Goal: Transaction & Acquisition: Book appointment/travel/reservation

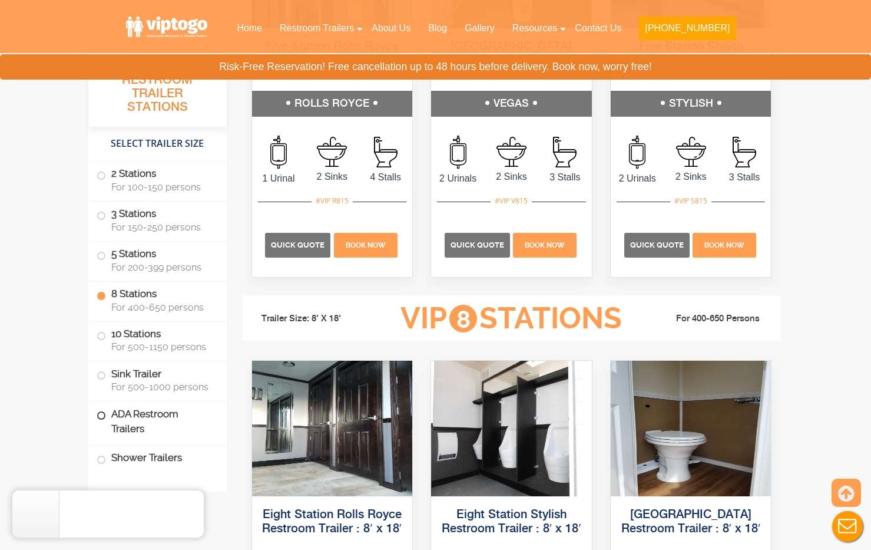
scroll to position [2239, 0]
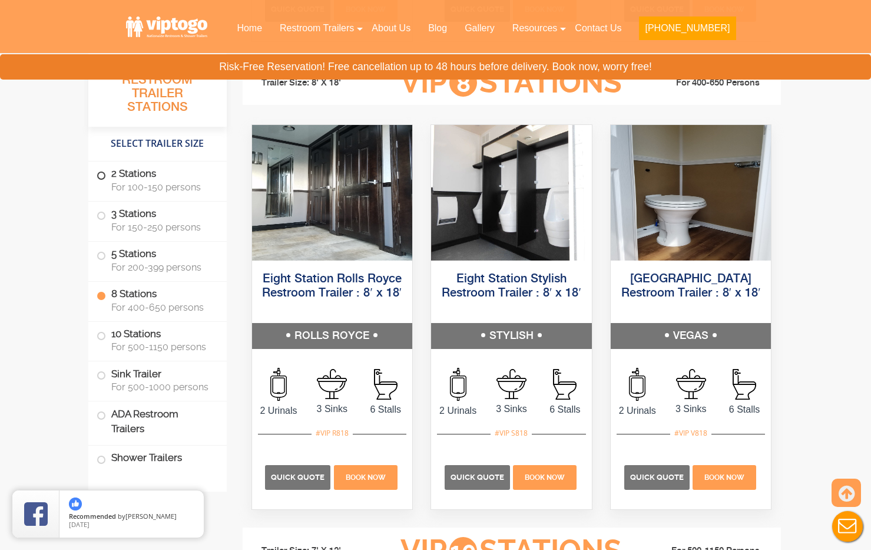
click at [110, 176] on label "2 Stations For 100-150 persons" at bounding box center [158, 179] width 122 height 37
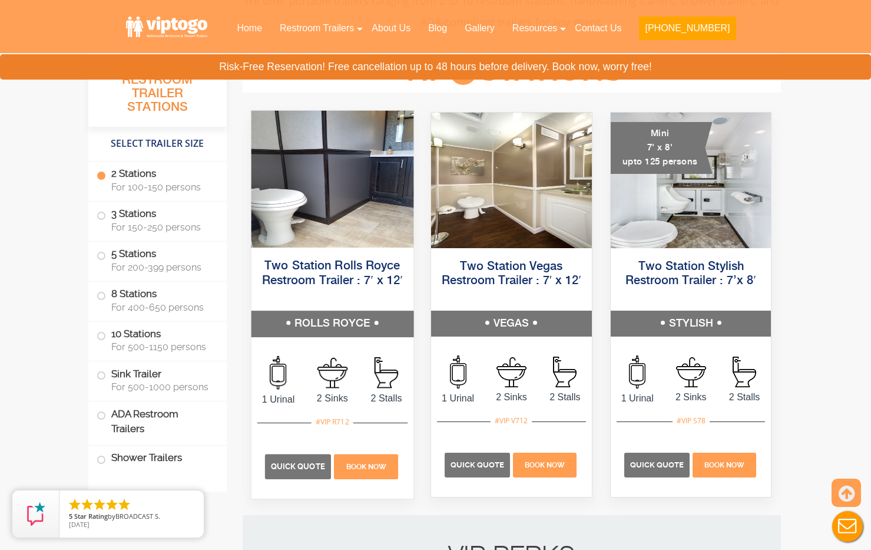
scroll to position [419, 0]
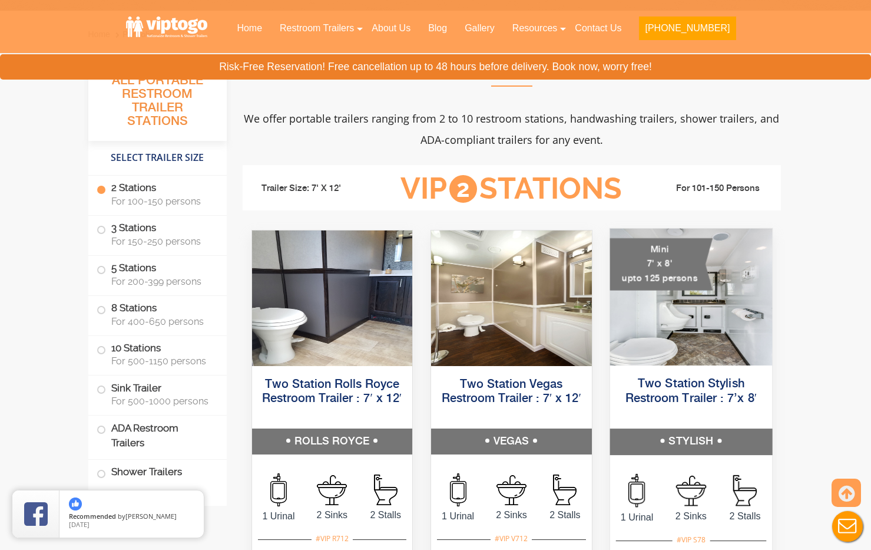
click at [655, 276] on div "Mini 7' x 8' upto 125 persons" at bounding box center [661, 264] width 103 height 52
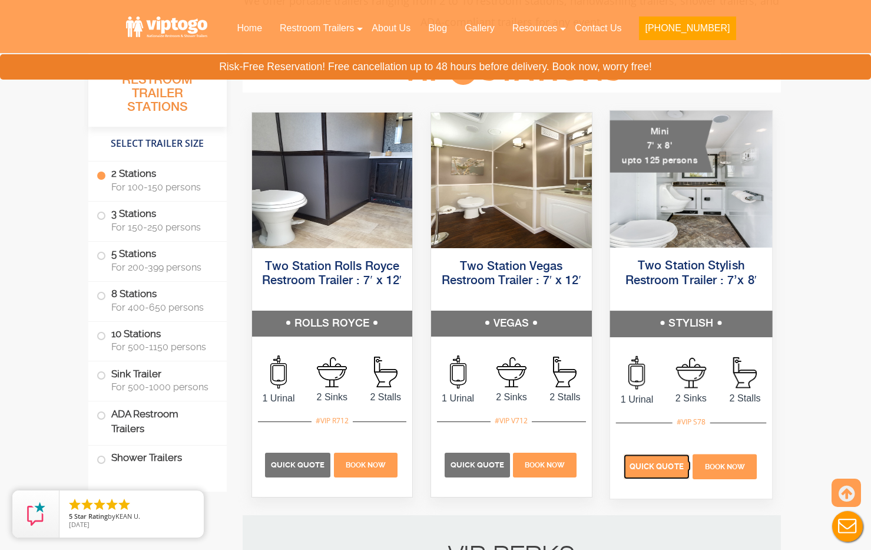
click at [656, 464] on span "Quick Quote" at bounding box center [657, 466] width 54 height 9
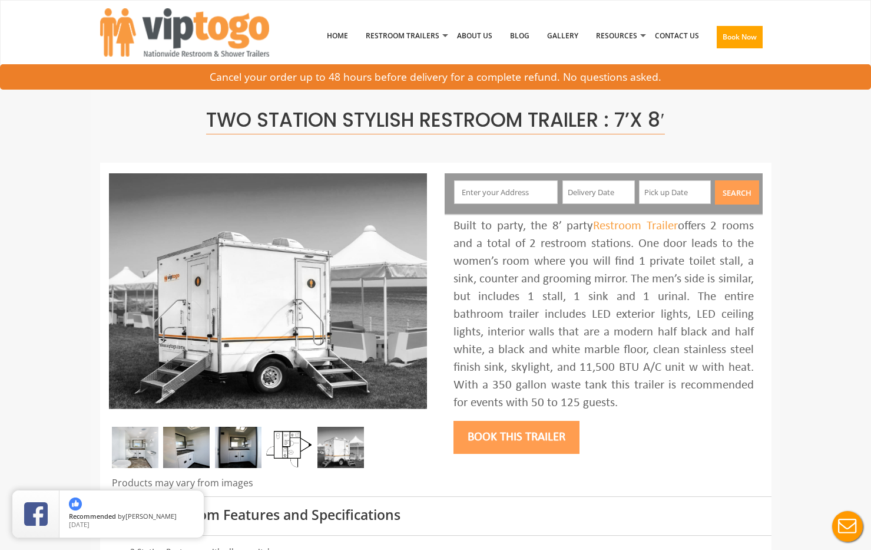
click at [482, 189] on input "text" at bounding box center [506, 192] width 104 height 24
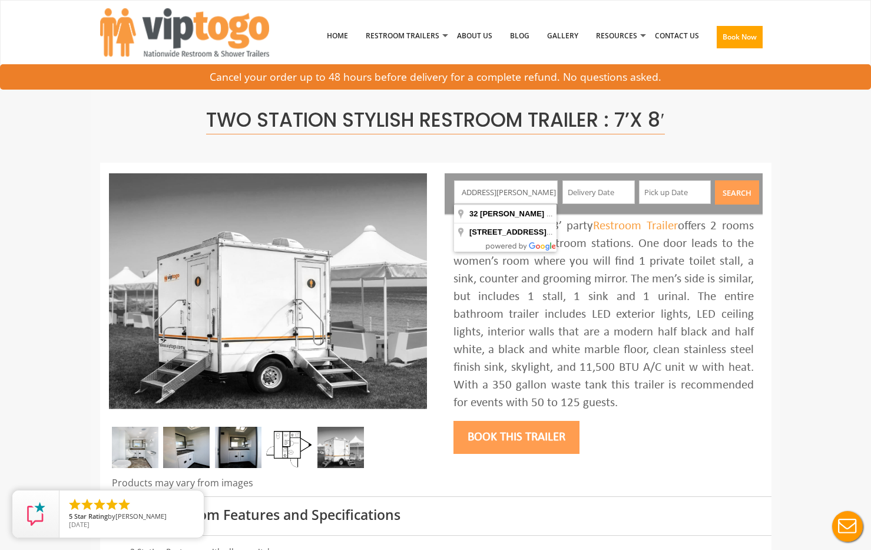
scroll to position [0, 41]
type input "32 elena dr, cortlandt manor, NY 10567"
click at [580, 197] on input "text" at bounding box center [599, 192] width 72 height 24
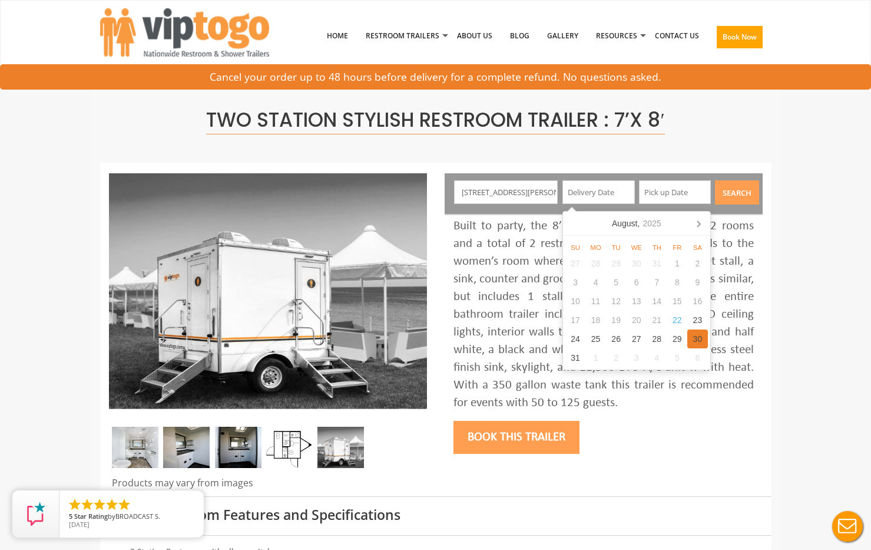
click at [695, 341] on div "30" at bounding box center [698, 338] width 21 height 19
type input "08/30/2025"
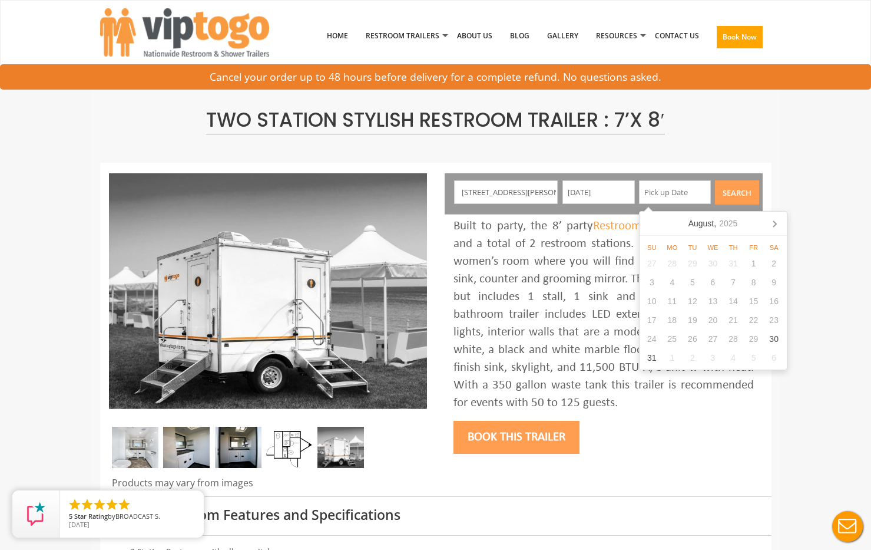
click at [671, 191] on input "text" at bounding box center [675, 192] width 72 height 24
click at [772, 223] on icon at bounding box center [774, 223] width 19 height 19
click at [676, 260] on div "1" at bounding box center [672, 263] width 21 height 19
type input "09/01/2025"
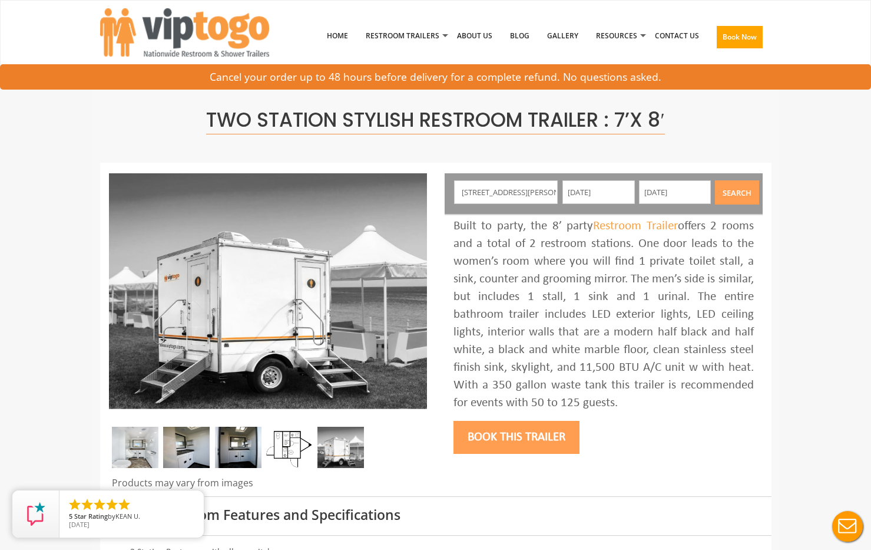
click at [721, 190] on button "Search" at bounding box center [737, 192] width 44 height 24
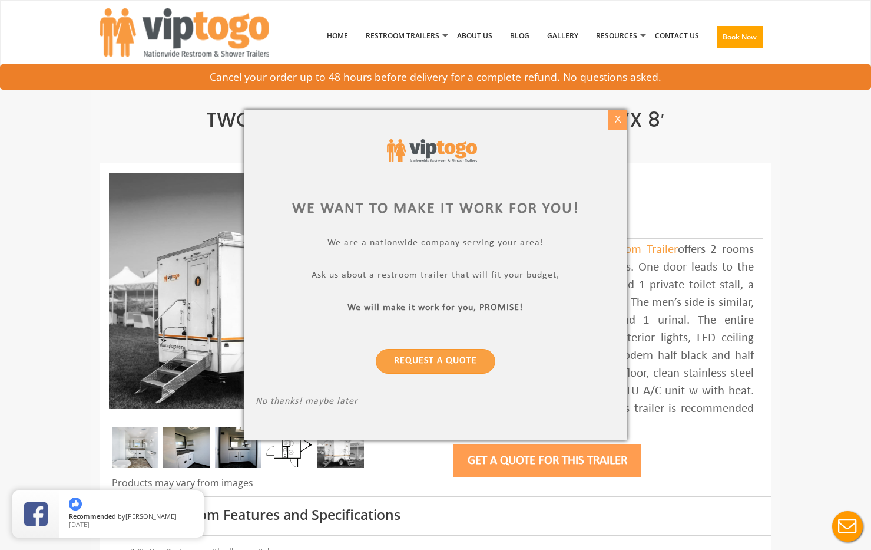
click at [617, 124] on div "X" at bounding box center [618, 120] width 18 height 20
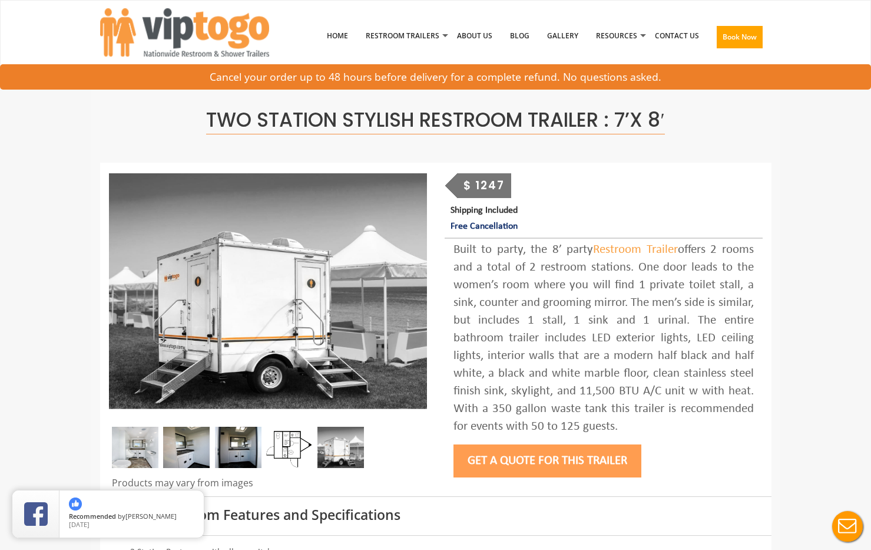
scroll to position [177, 0]
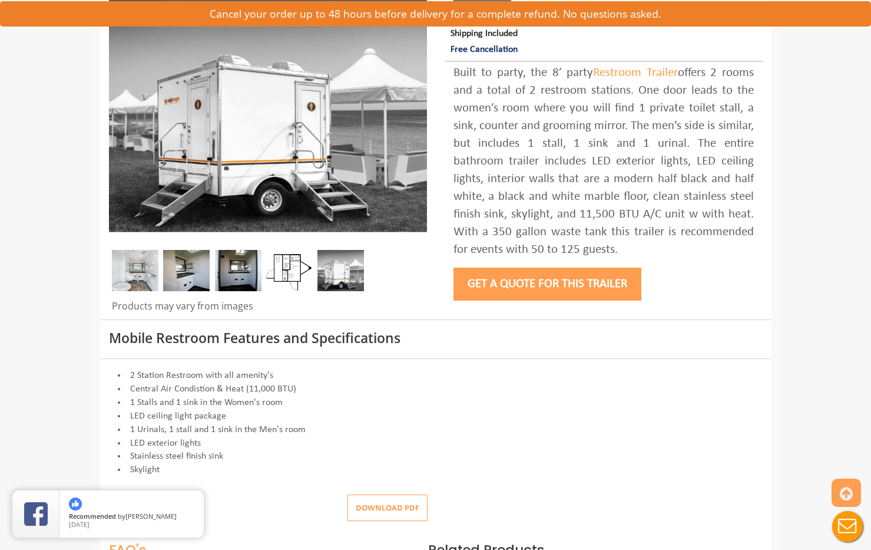
click at [140, 266] on img at bounding box center [135, 270] width 47 height 41
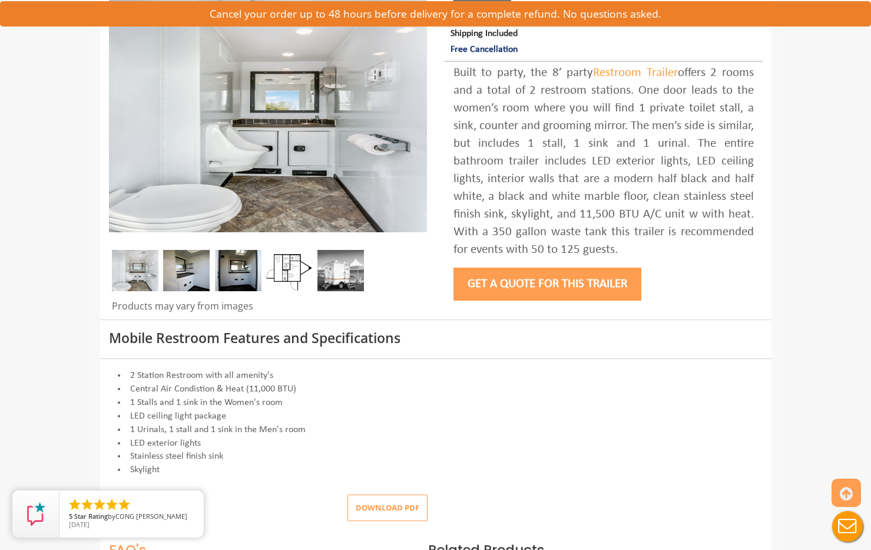
click at [184, 266] on img at bounding box center [186, 270] width 47 height 41
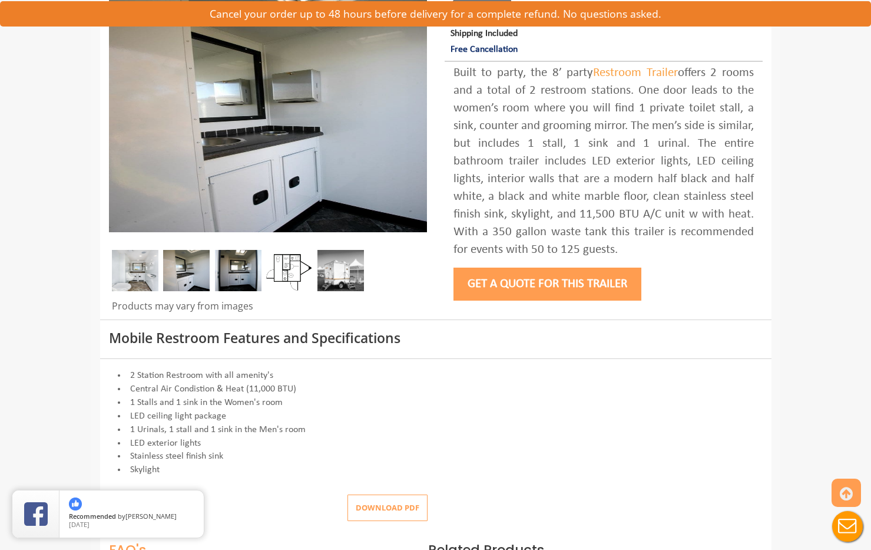
click at [247, 276] on img at bounding box center [238, 270] width 47 height 41
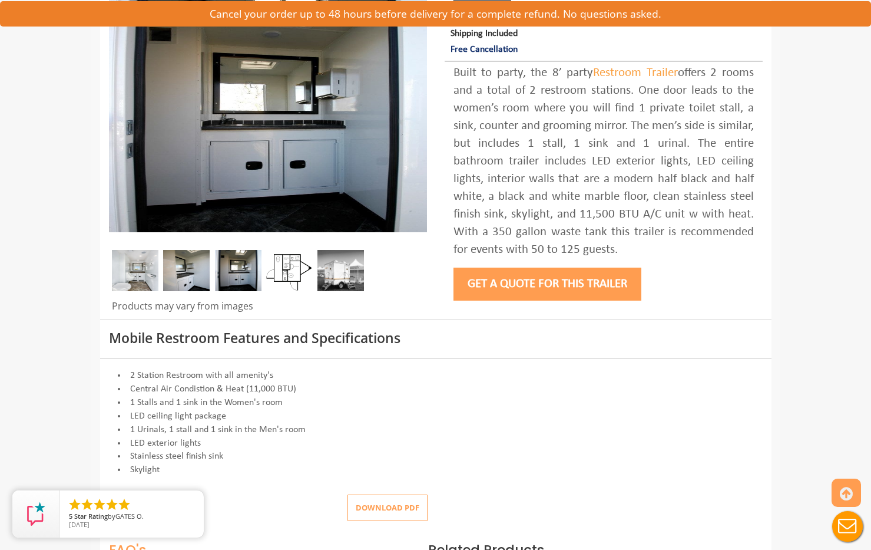
click at [336, 271] on img at bounding box center [341, 270] width 47 height 41
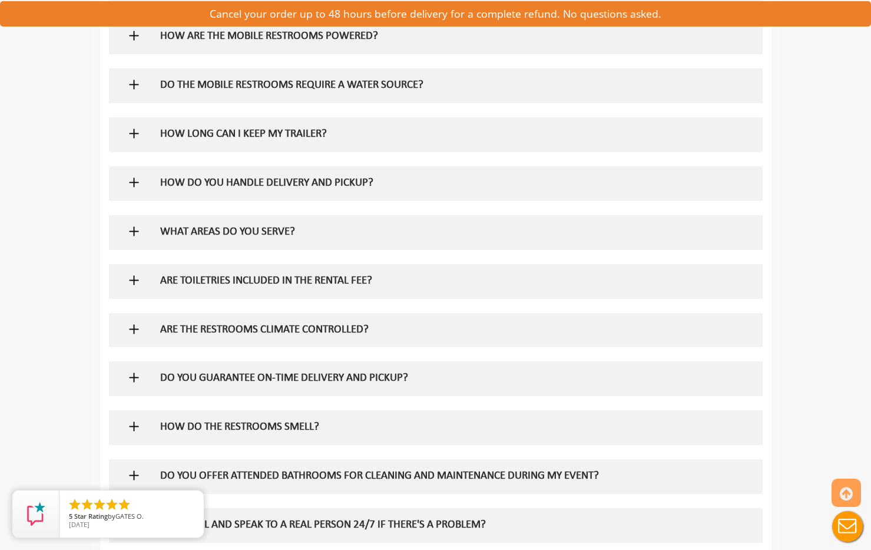
scroll to position [766, 0]
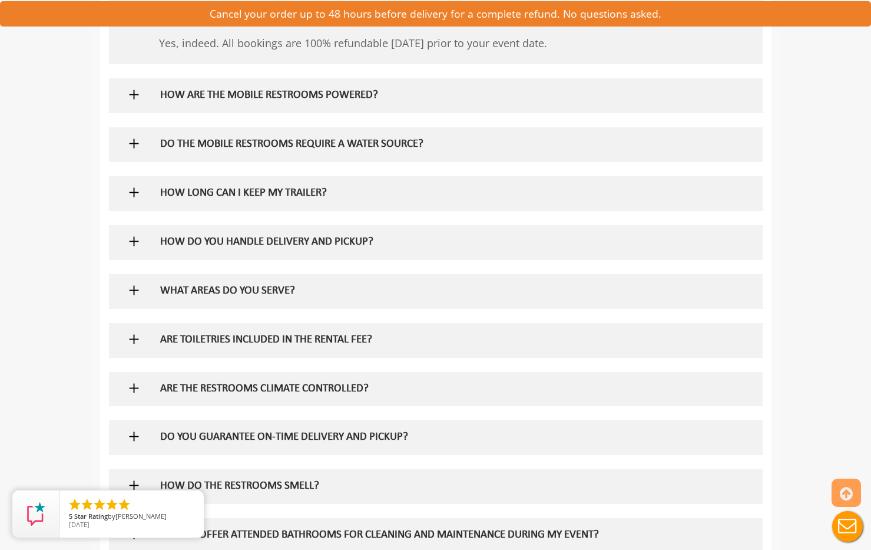
click at [220, 146] on h5 "DO THE MOBILE RESTROOMS REQUIRE A WATER SOURCE?" at bounding box center [416, 144] width 513 height 12
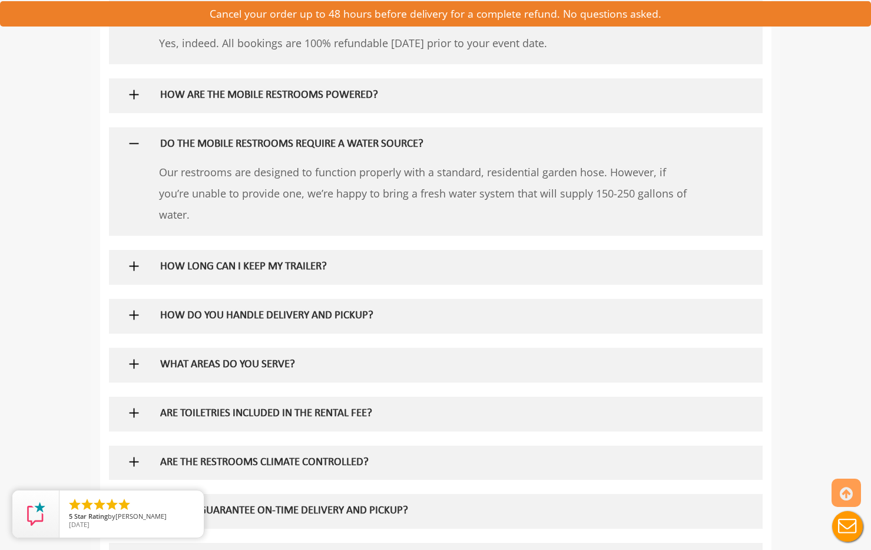
scroll to position [648, 0]
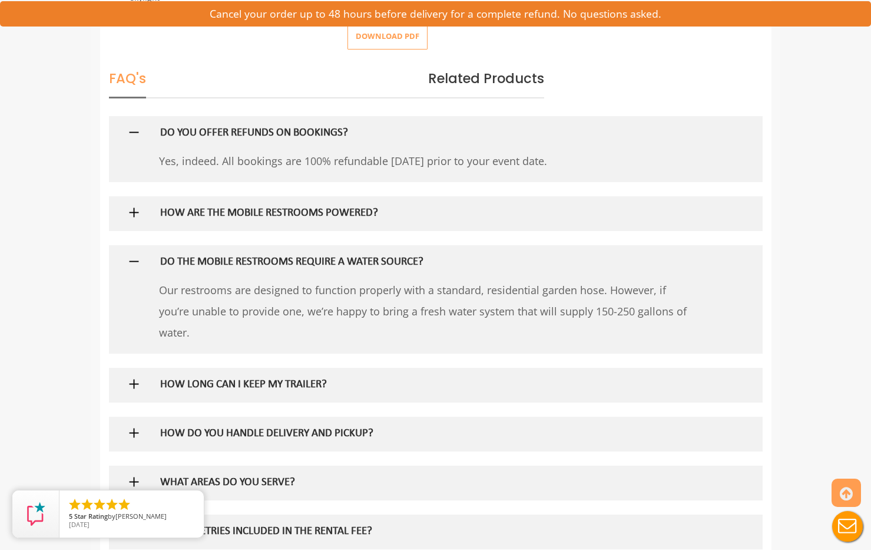
click at [278, 213] on h5 "HOW ARE THE MOBILE RESTROOMS POWERED?" at bounding box center [416, 213] width 513 height 12
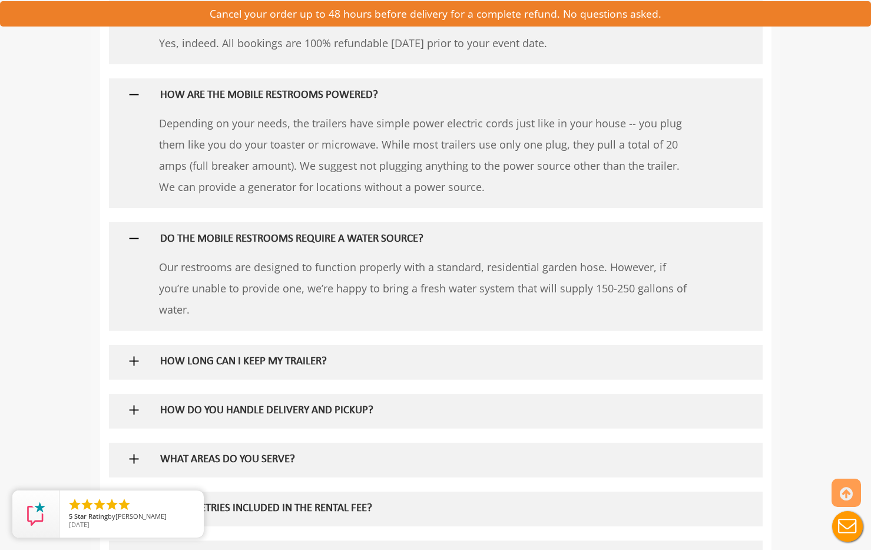
scroll to position [825, 0]
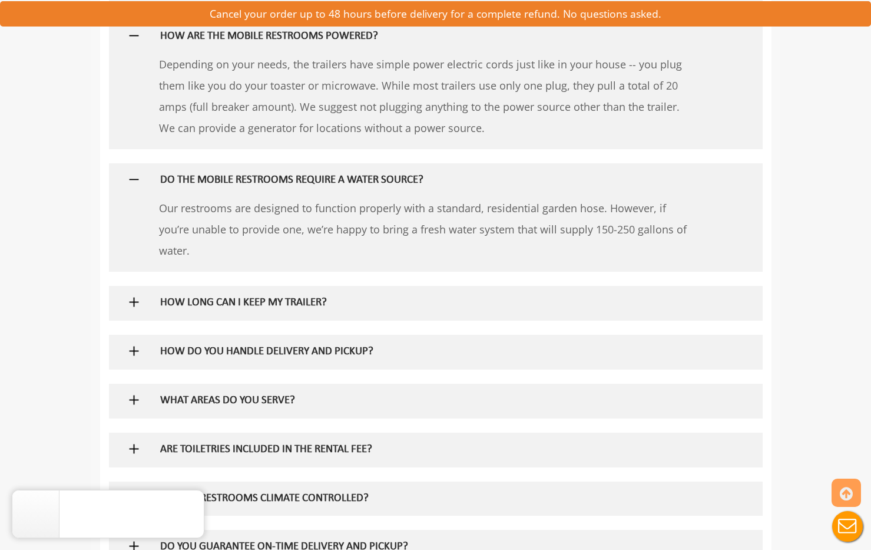
click at [309, 302] on h5 "HOW LONG CAN I KEEP MY TRAILER?" at bounding box center [416, 303] width 513 height 12
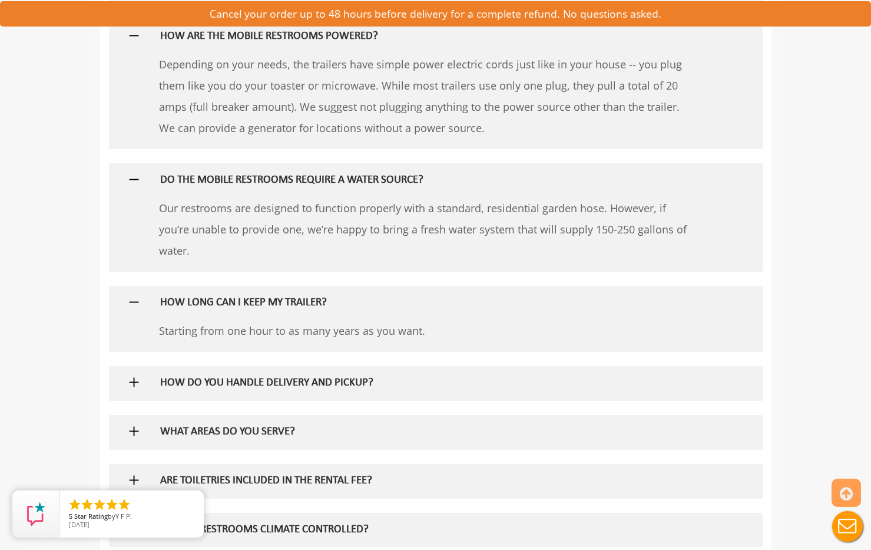
scroll to position [943, 0]
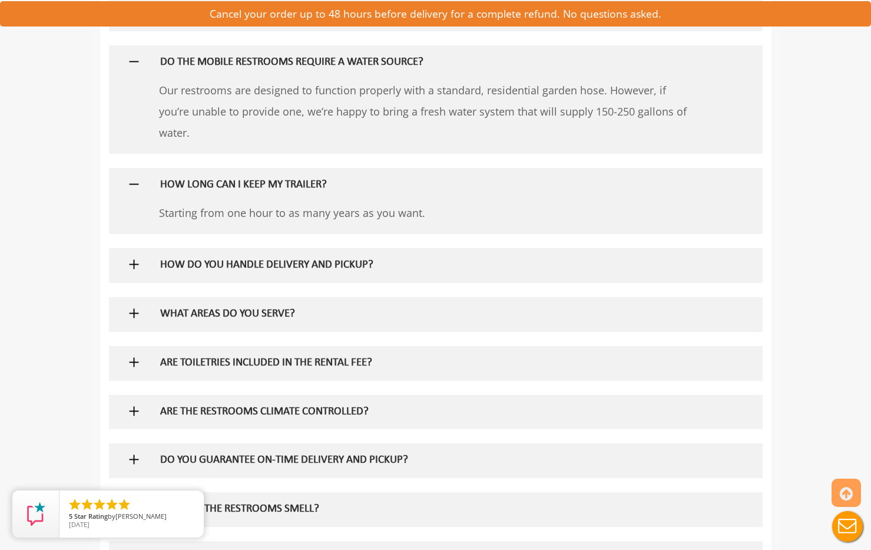
click at [272, 264] on h5 "HOW DO YOU HANDLE DELIVERY AND PICKUP?" at bounding box center [416, 265] width 513 height 12
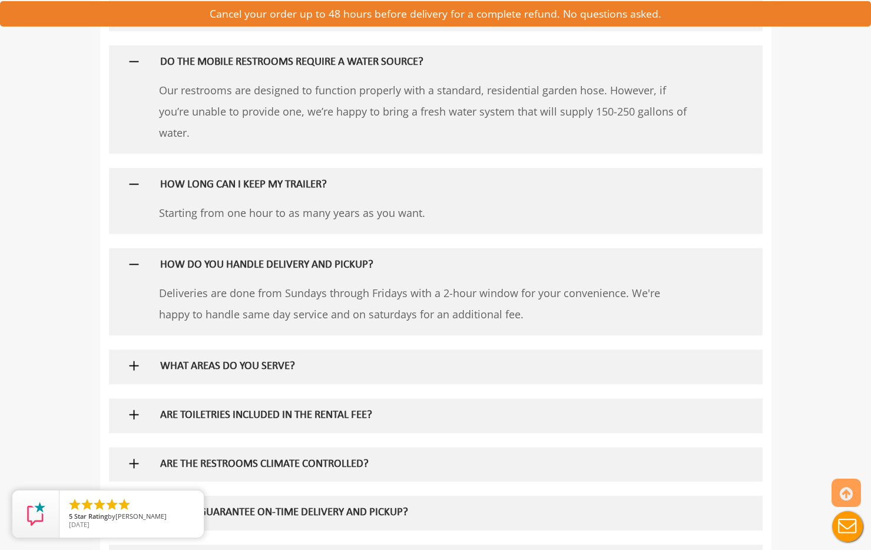
click at [244, 366] on h5 "WHAT AREAS DO YOU SERVE?" at bounding box center [416, 367] width 513 height 12
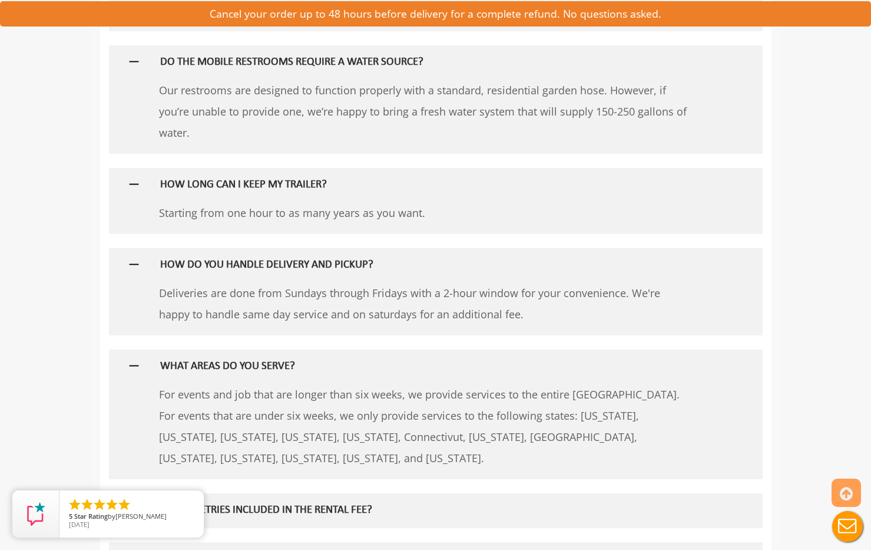
scroll to position [1119, 0]
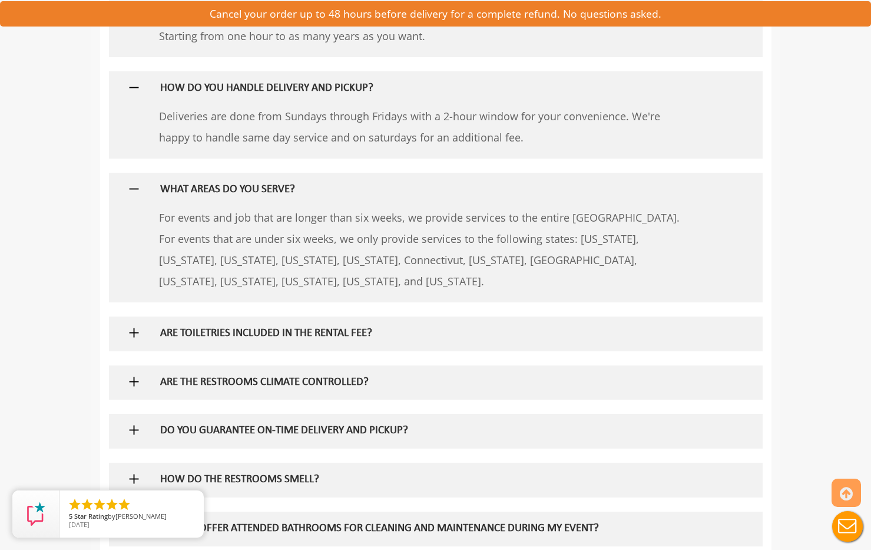
click at [239, 329] on h5 "ARE TOILETRIES INCLUDED IN THE RENTAL FEE?" at bounding box center [416, 334] width 513 height 12
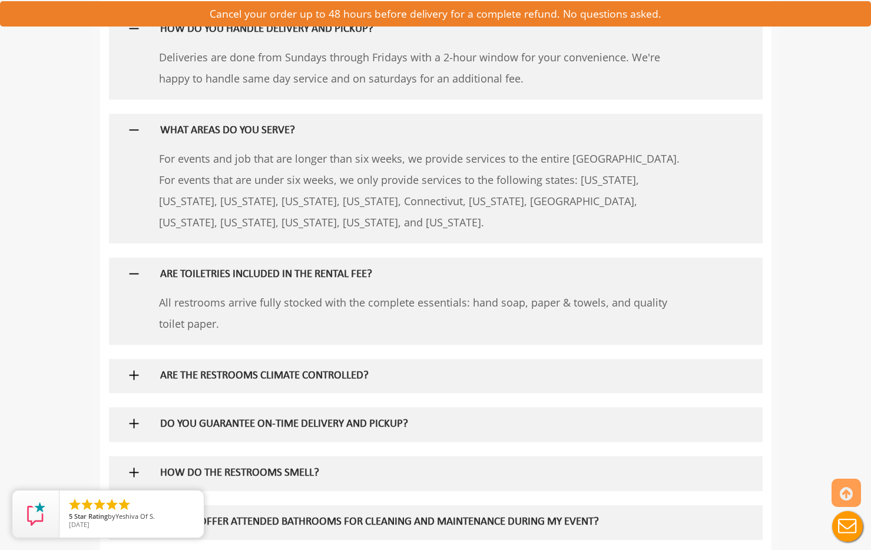
scroll to position [1355, 0]
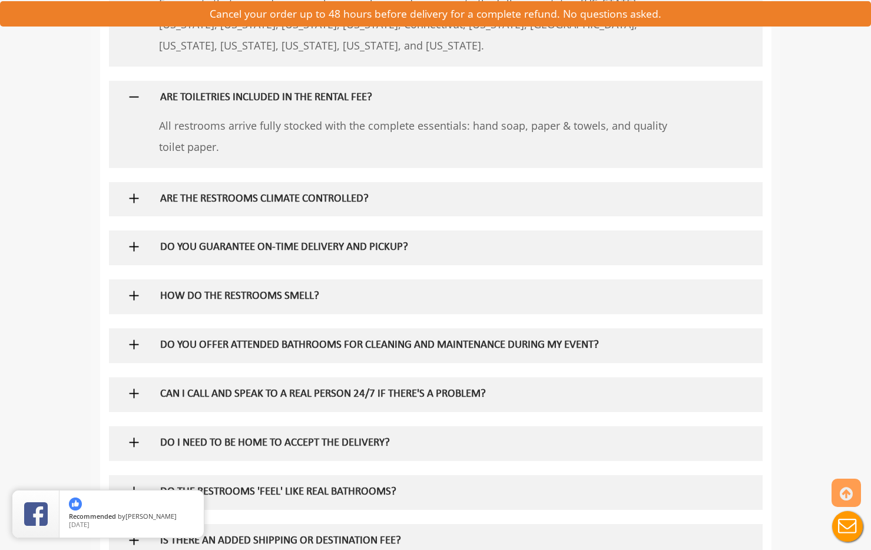
click at [236, 298] on h5 "HOW DO THE RESTROOMS SMELL?" at bounding box center [416, 296] width 513 height 12
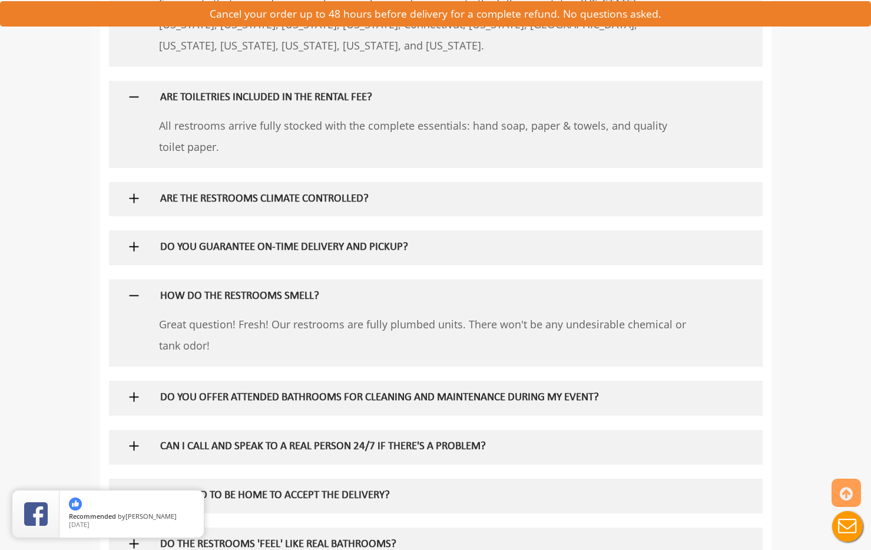
scroll to position [1414, 0]
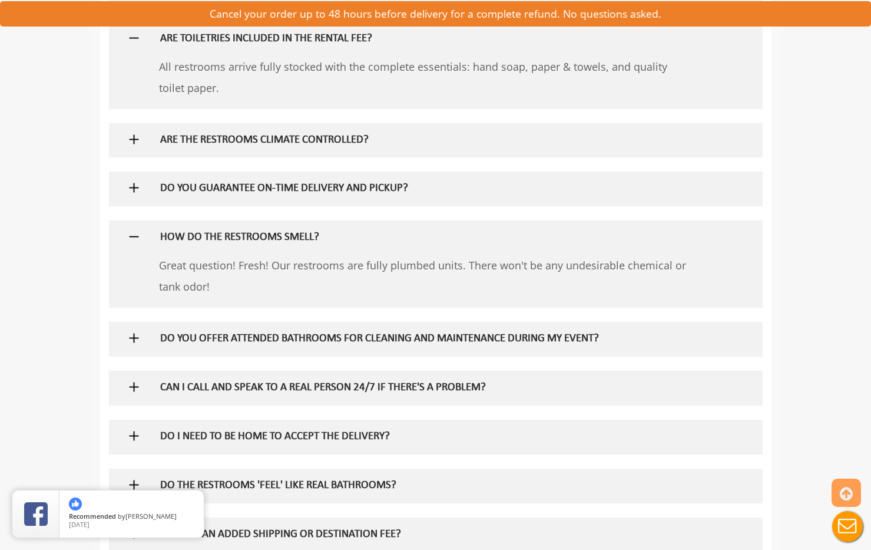
click at [248, 338] on h5 "DO YOU OFFER ATTENDED BATHROOMS FOR CLEANING AND MAINTENANCE DURING MY EVENT?" at bounding box center [416, 339] width 513 height 12
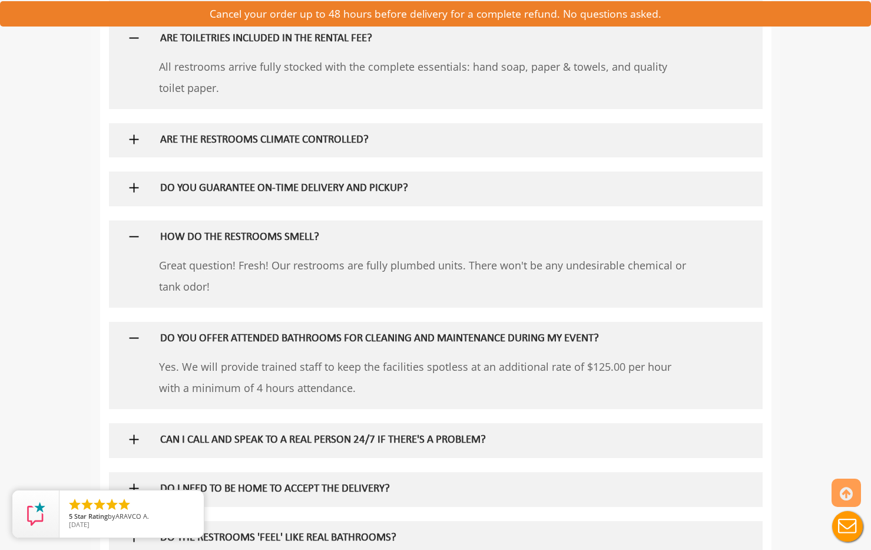
scroll to position [1591, 0]
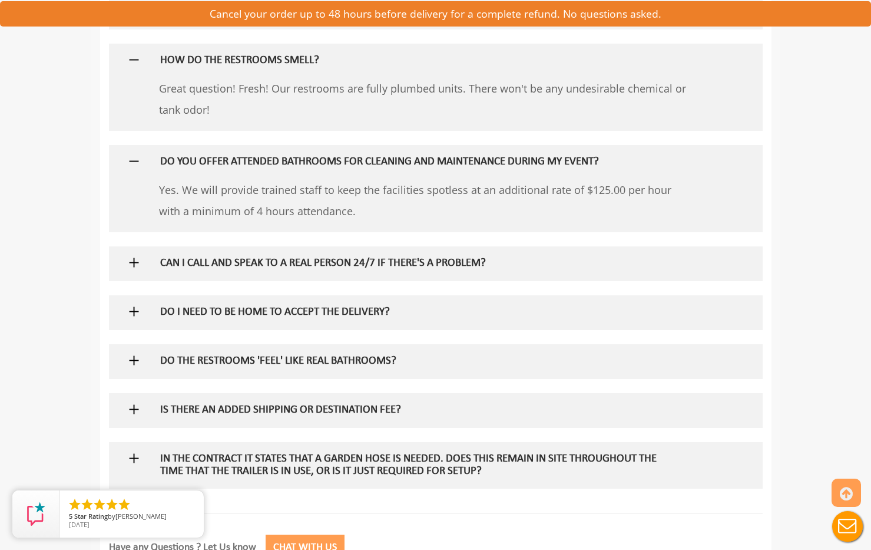
click at [252, 306] on h5 "DO I NEED TO BE HOME TO ACCEPT THE DELIVERY?" at bounding box center [416, 312] width 513 height 12
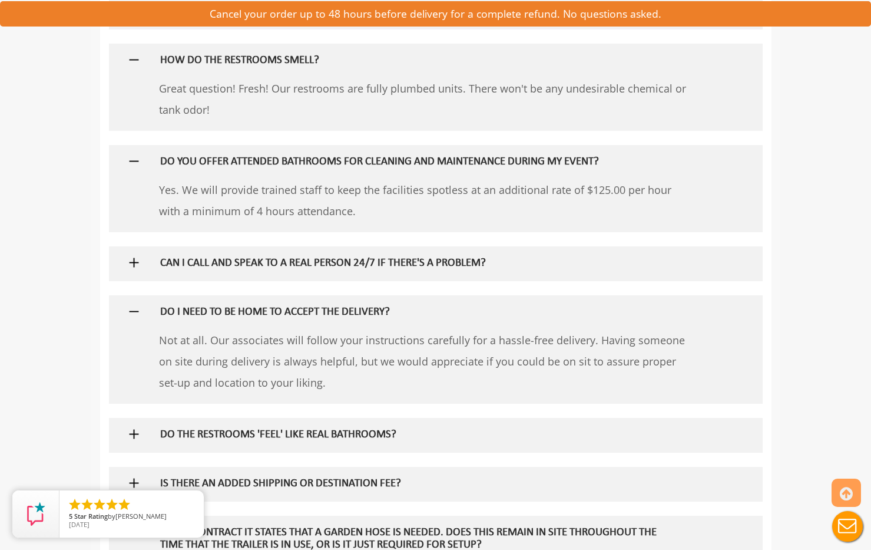
scroll to position [1709, 0]
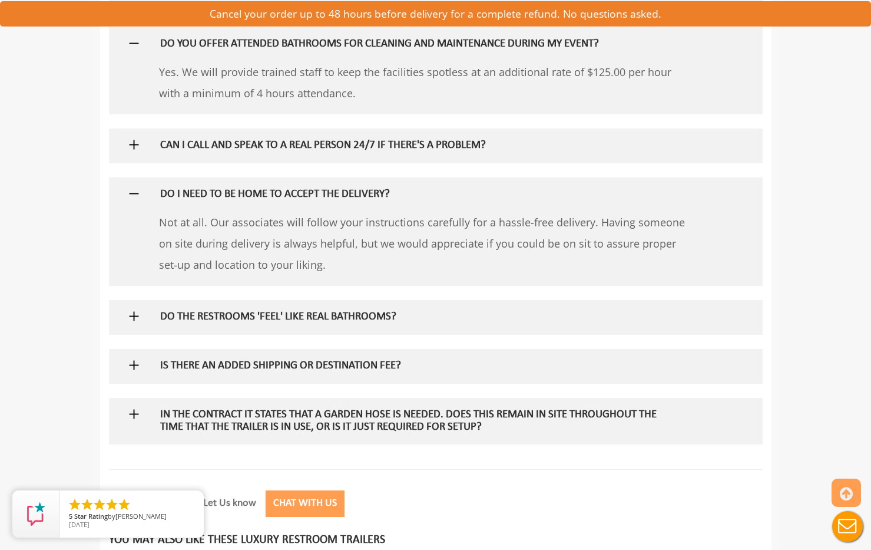
click at [213, 304] on div "DO THE RESTROOMS 'FEEL' LIKE REAL BATHROOMS?" at bounding box center [416, 317] width 530 height 34
click at [260, 318] on h5 "DO THE RESTROOMS 'FEEL' LIKE REAL BATHROOMS?" at bounding box center [416, 317] width 513 height 12
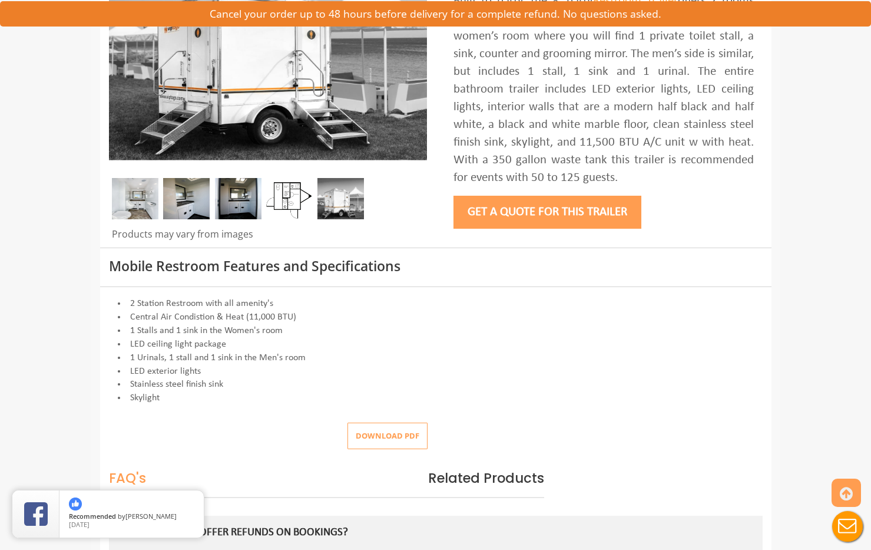
scroll to position [0, 0]
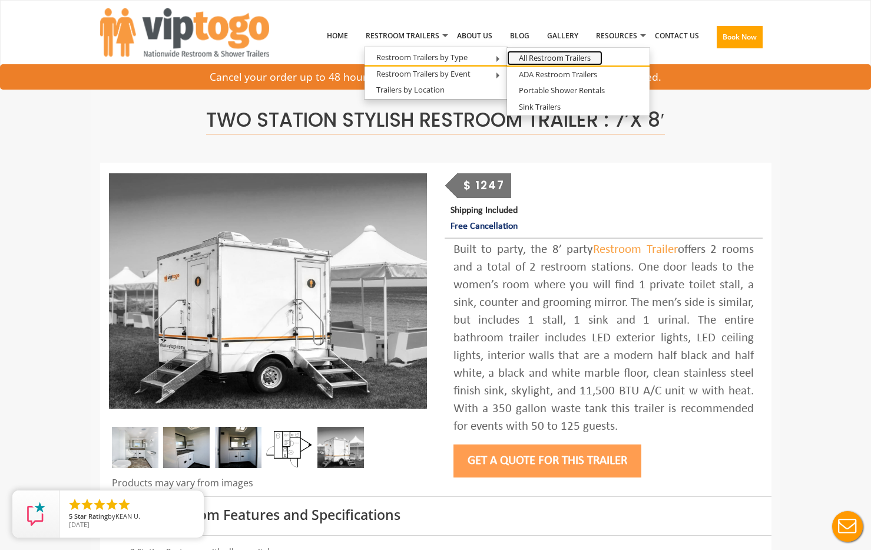
click at [540, 55] on link "All Restroom Trailers" at bounding box center [554, 58] width 95 height 15
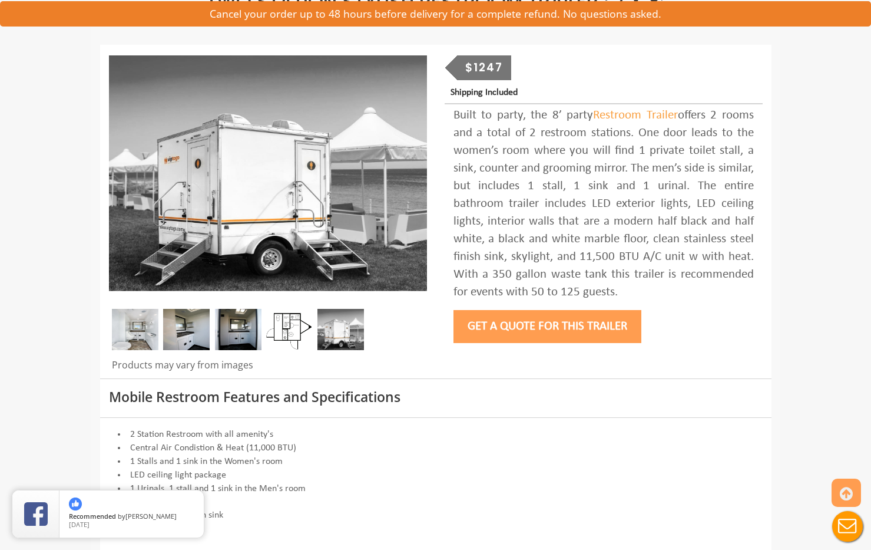
scroll to position [177, 0]
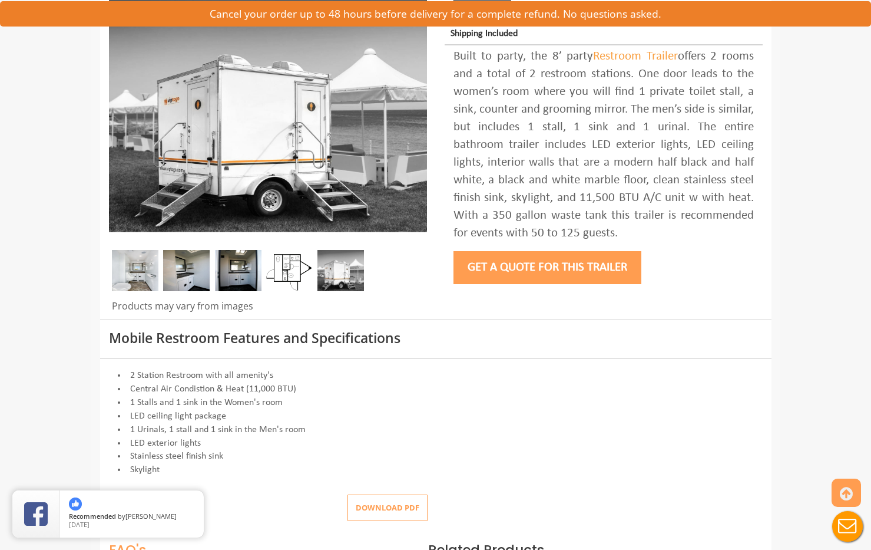
click at [140, 273] on img at bounding box center [135, 270] width 47 height 41
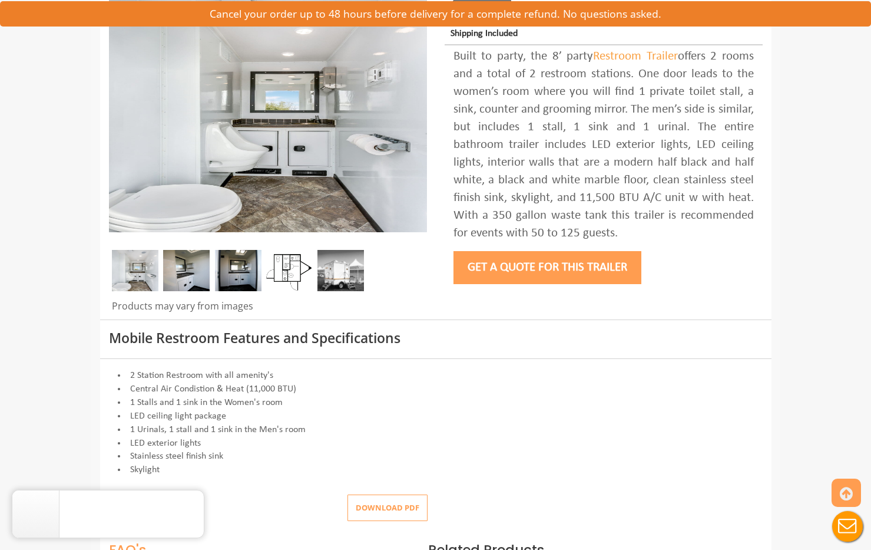
click at [186, 271] on img at bounding box center [186, 270] width 47 height 41
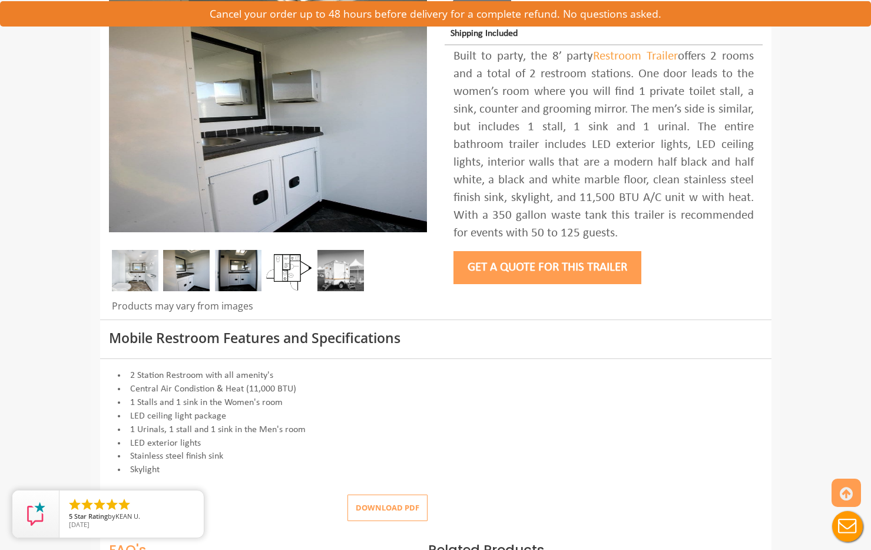
click at [242, 279] on img at bounding box center [238, 270] width 47 height 41
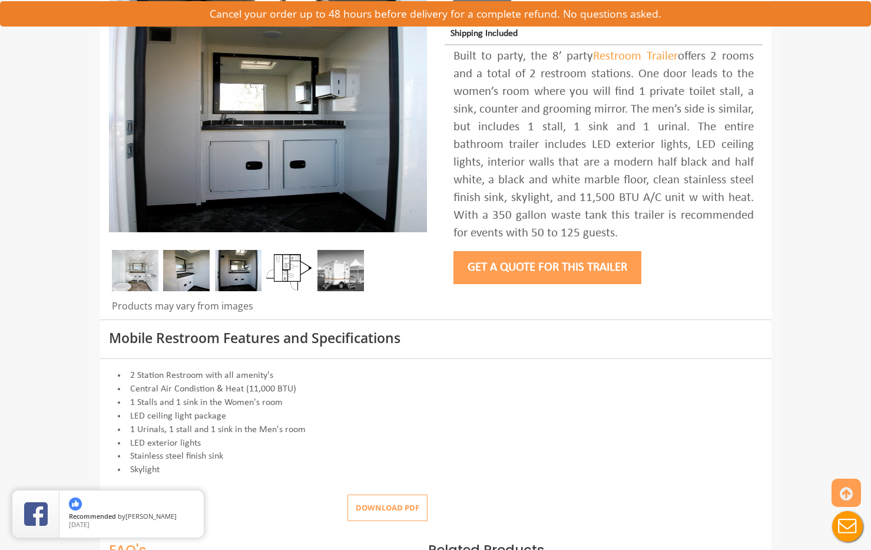
click at [282, 272] on img at bounding box center [289, 270] width 47 height 41
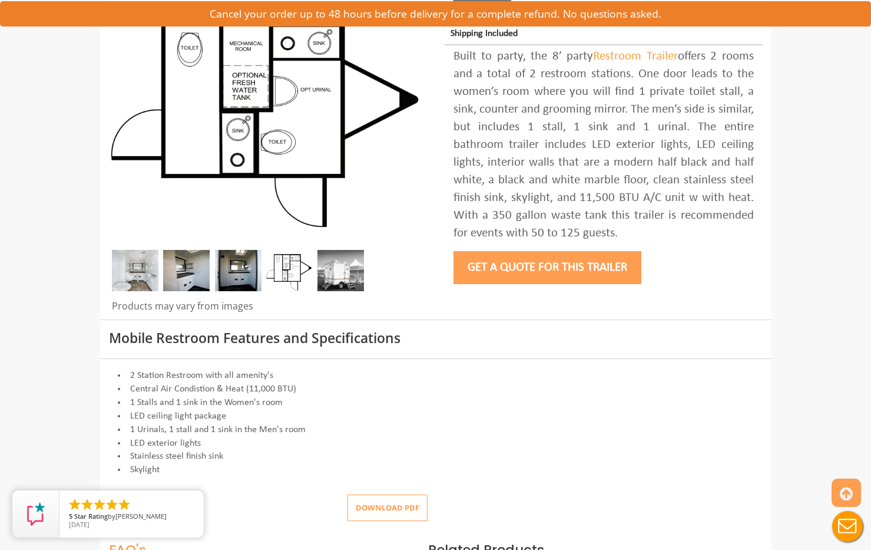
scroll to position [59, 0]
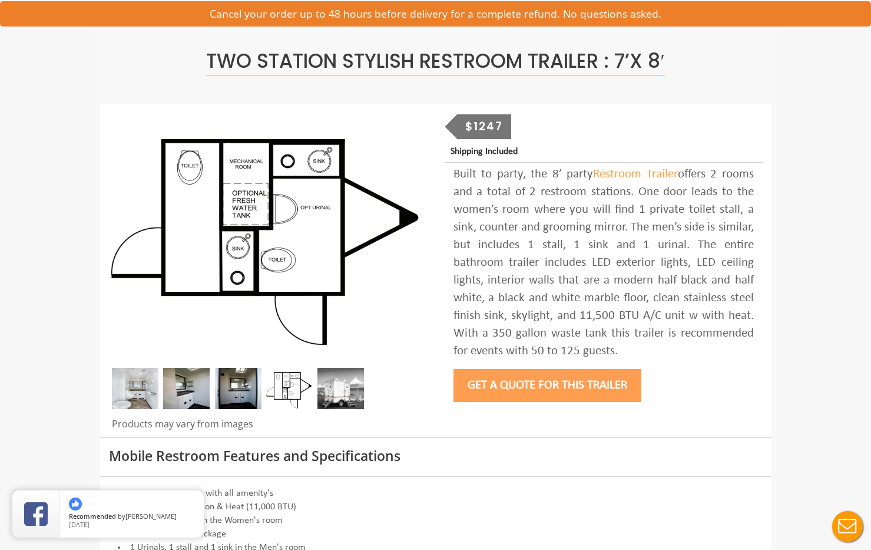
click at [348, 391] on img at bounding box center [341, 388] width 47 height 41
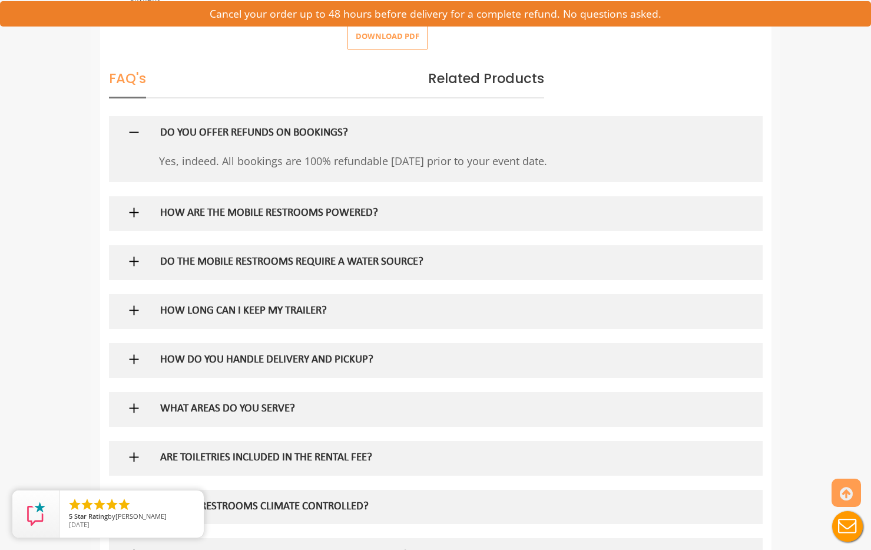
scroll to position [412, 0]
